Goal: Information Seeking & Learning: Learn about a topic

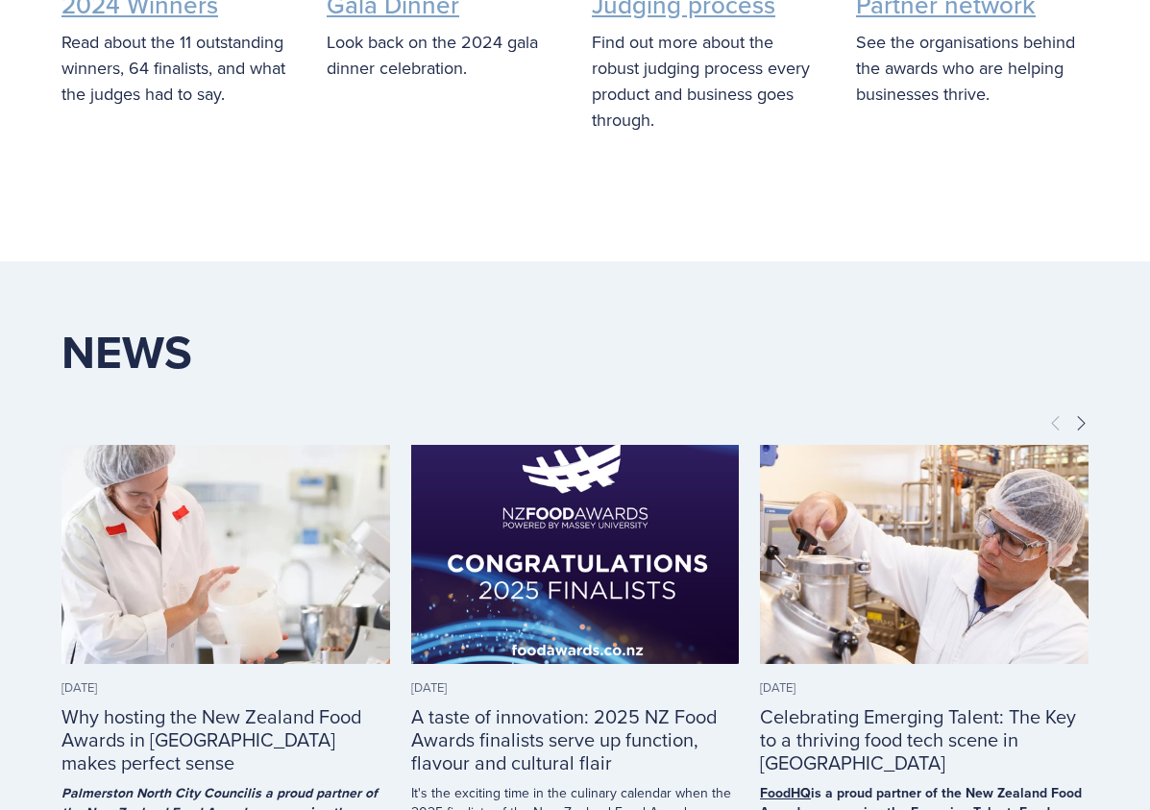
scroll to position [3938, 0]
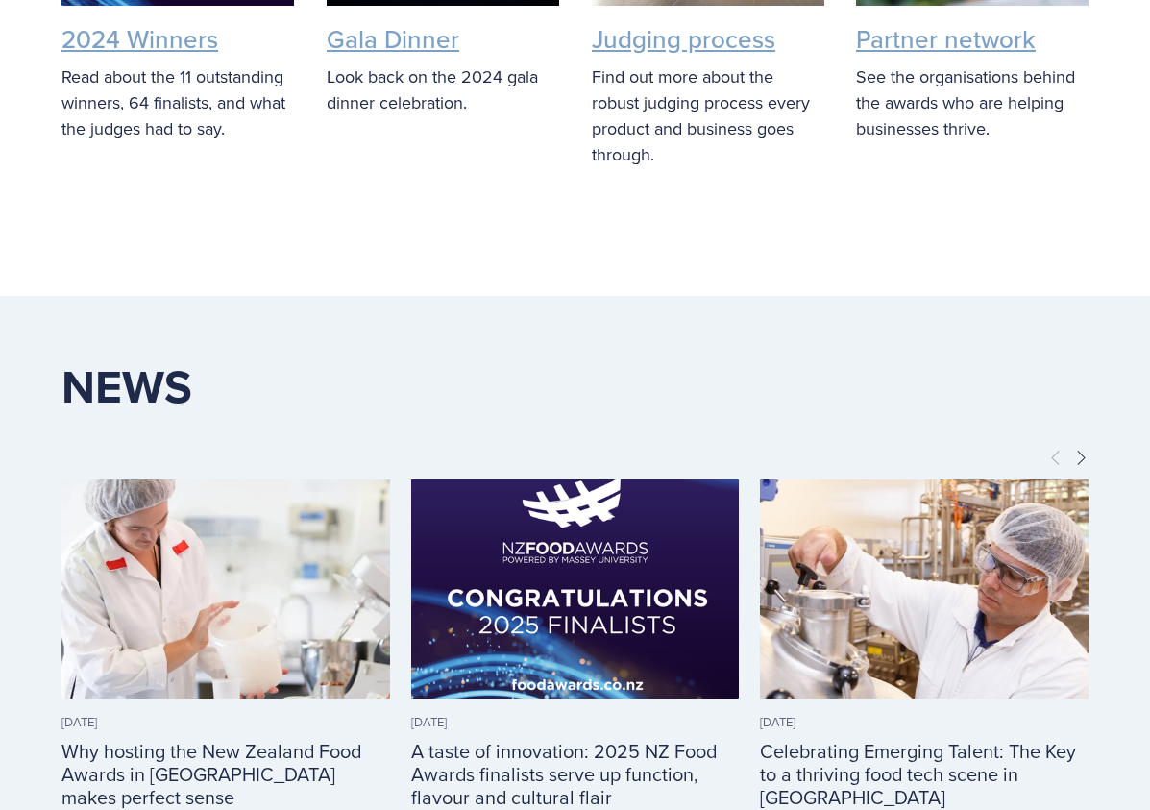
click at [547, 583] on img at bounding box center [575, 588] width 328 height 328
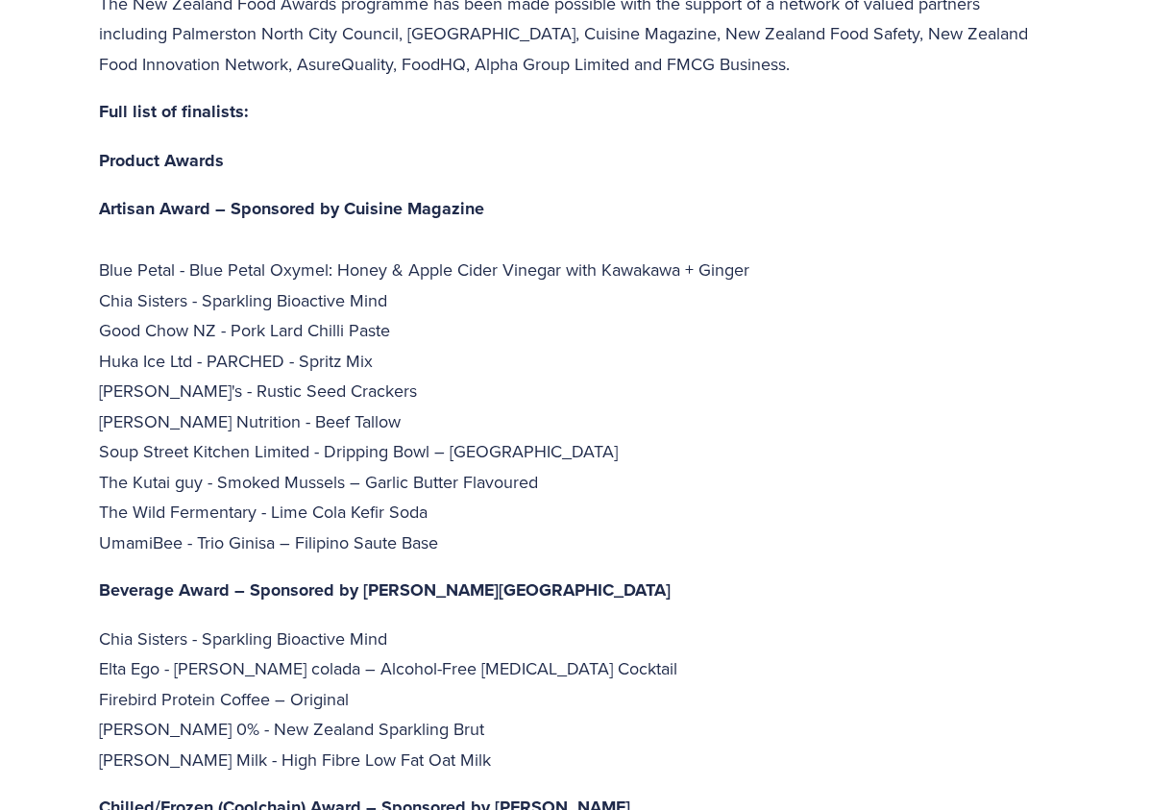
scroll to position [4034, 0]
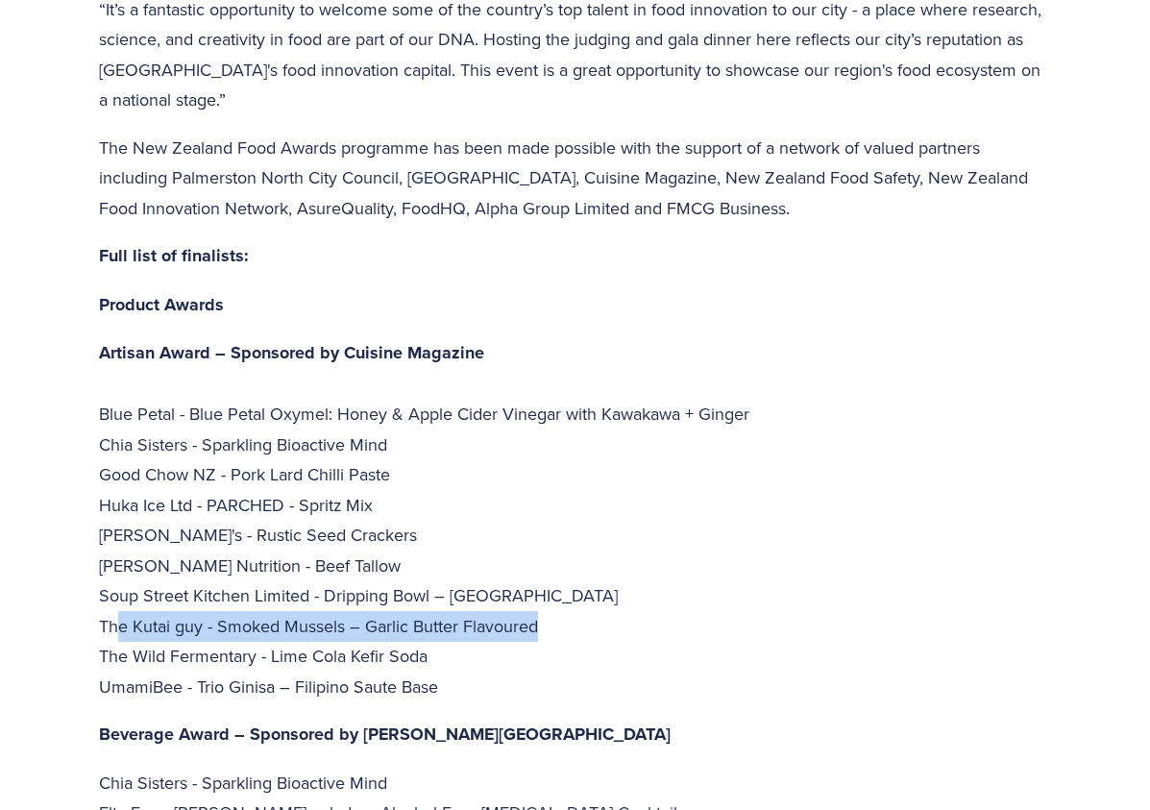
drag, startPoint x: 552, startPoint y: 537, endPoint x: 115, endPoint y: 539, distance: 437.0
click at [115, 539] on p "Artisan Award – Sponsored by Cuisine Magazine Blue Petal - Blue Petal Oxymel: H…" at bounding box center [575, 519] width 953 height 364
drag, startPoint x: 98, startPoint y: 539, endPoint x: 202, endPoint y: 534, distance: 103.8
click at [202, 534] on p "Artisan Award – Sponsored by Cuisine Magazine Blue Petal - Blue Petal Oxymel: H…" at bounding box center [575, 519] width 953 height 364
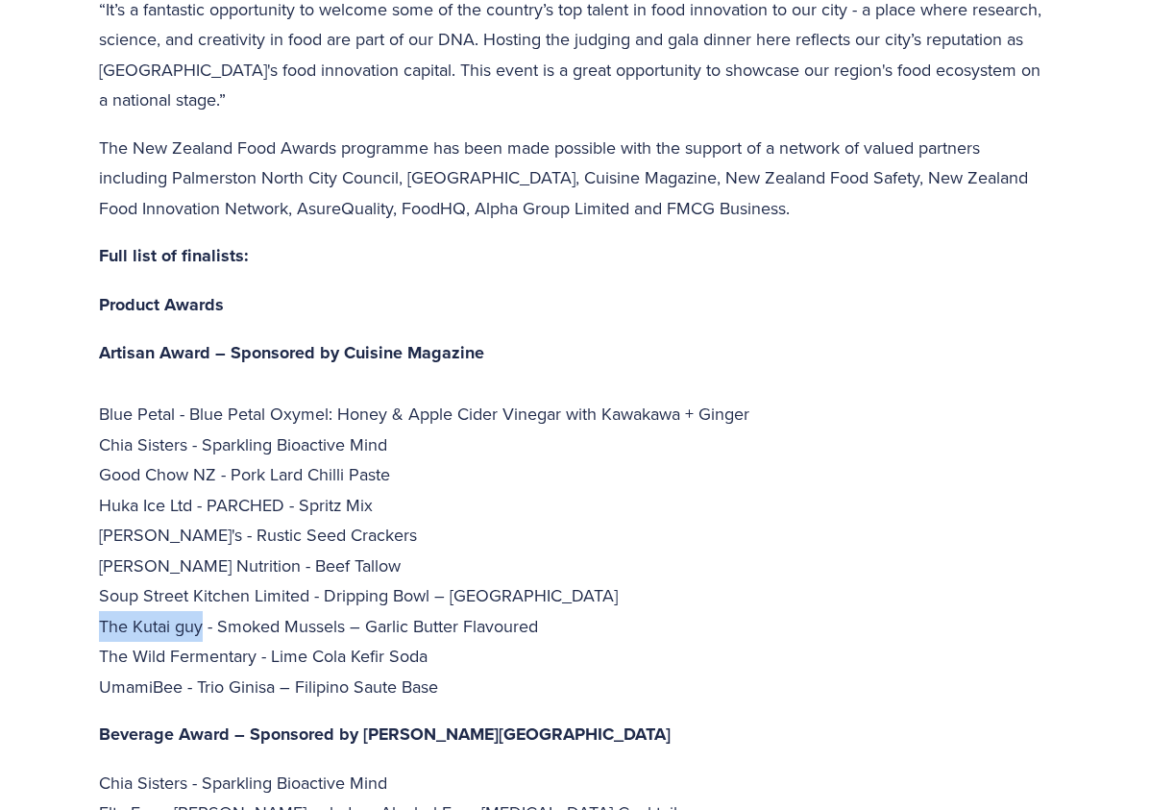
copy p "The Kutai guy"
